Goal: Task Accomplishment & Management: Use online tool/utility

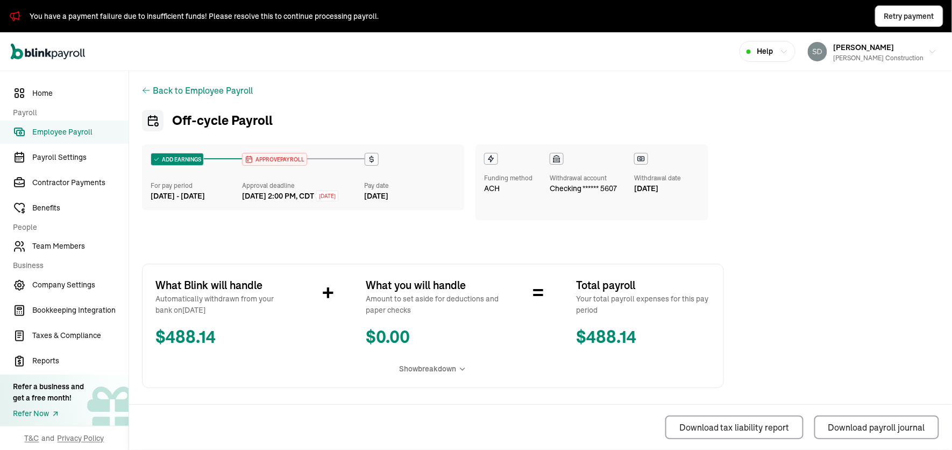
click at [272, 158] on span "APPROVE PAYROLL" at bounding box center [278, 160] width 51 height 8
click at [272, 159] on span "APPROVE PAYROLL" at bounding box center [278, 160] width 51 height 8
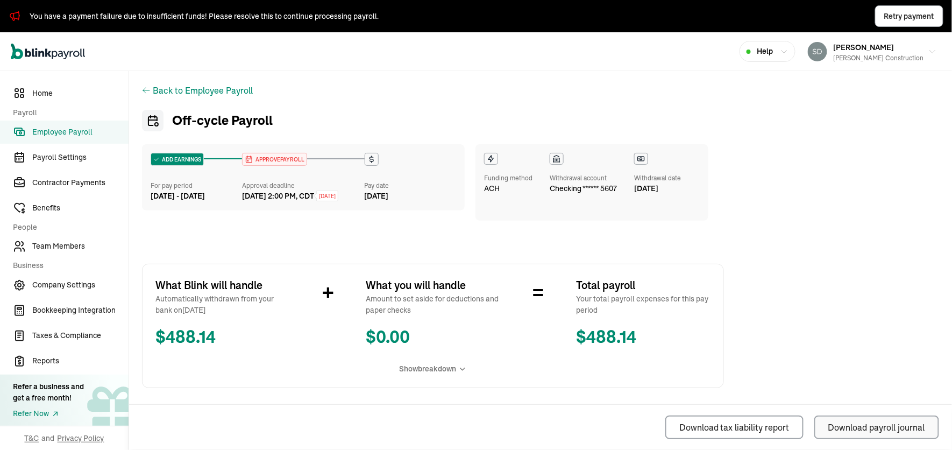
click at [838, 433] on div "Download payroll journal" at bounding box center [877, 427] width 97 height 13
click at [89, 124] on link "Employee Payroll" at bounding box center [64, 132] width 129 height 23
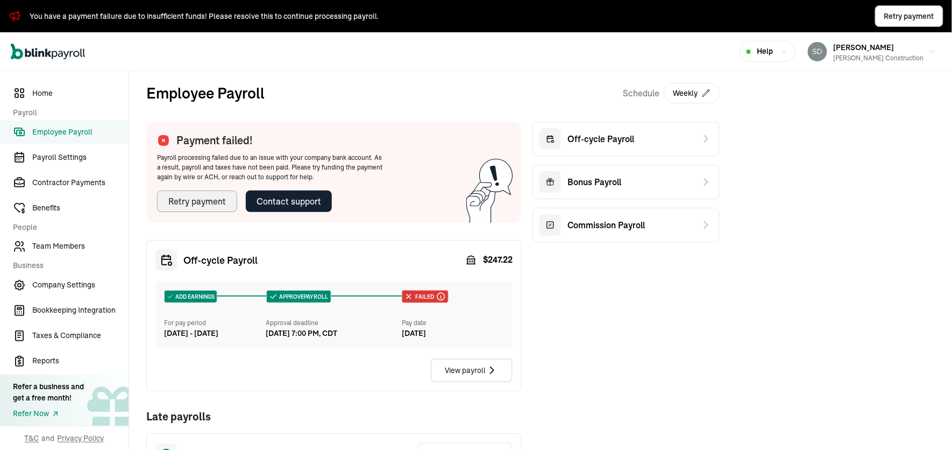
click at [209, 205] on div "Retry payment" at bounding box center [197, 201] width 58 height 13
